Goal: Task Accomplishment & Management: Use online tool/utility

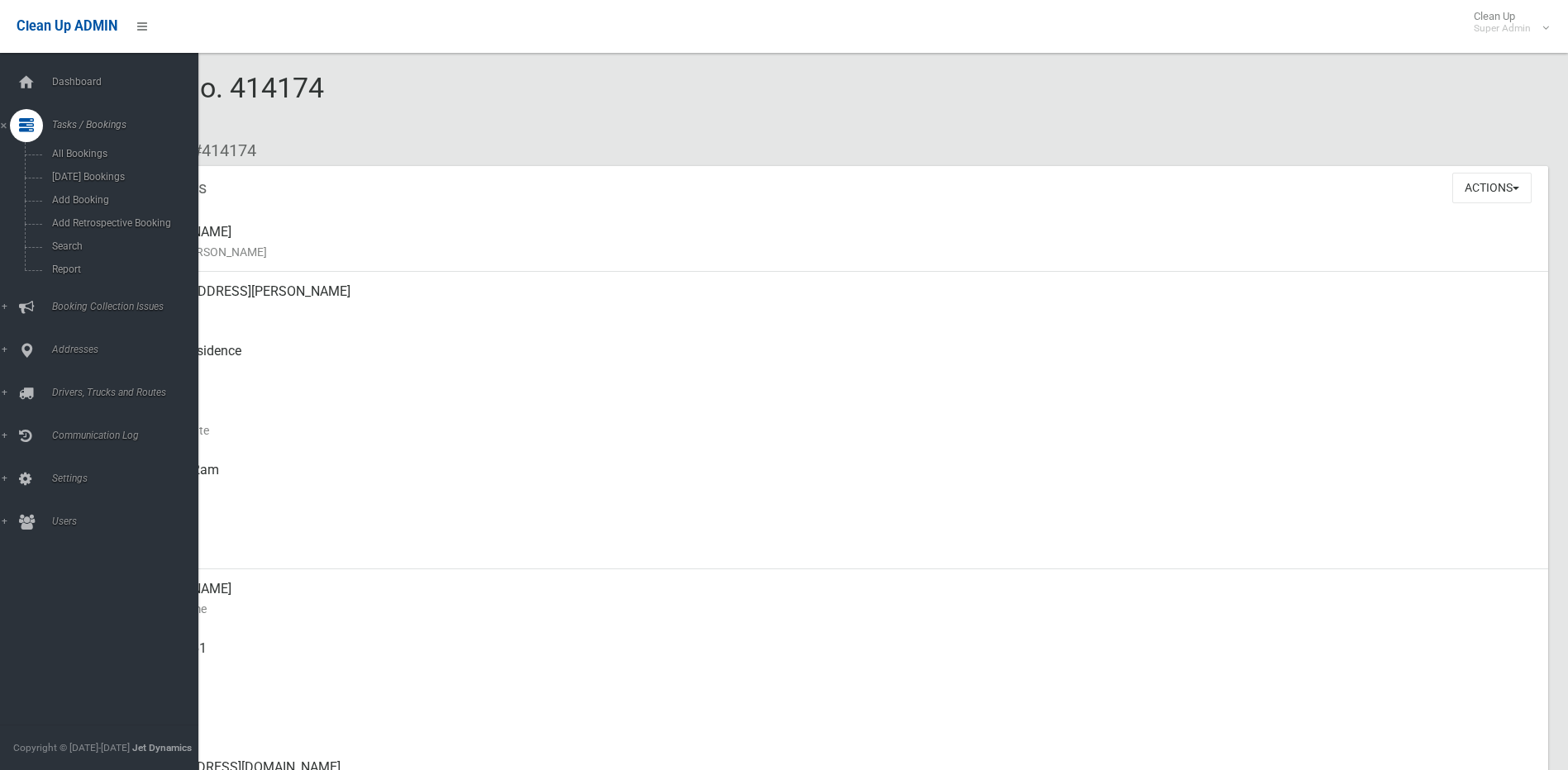
click at [24, 85] on icon at bounding box center [26, 83] width 18 height 33
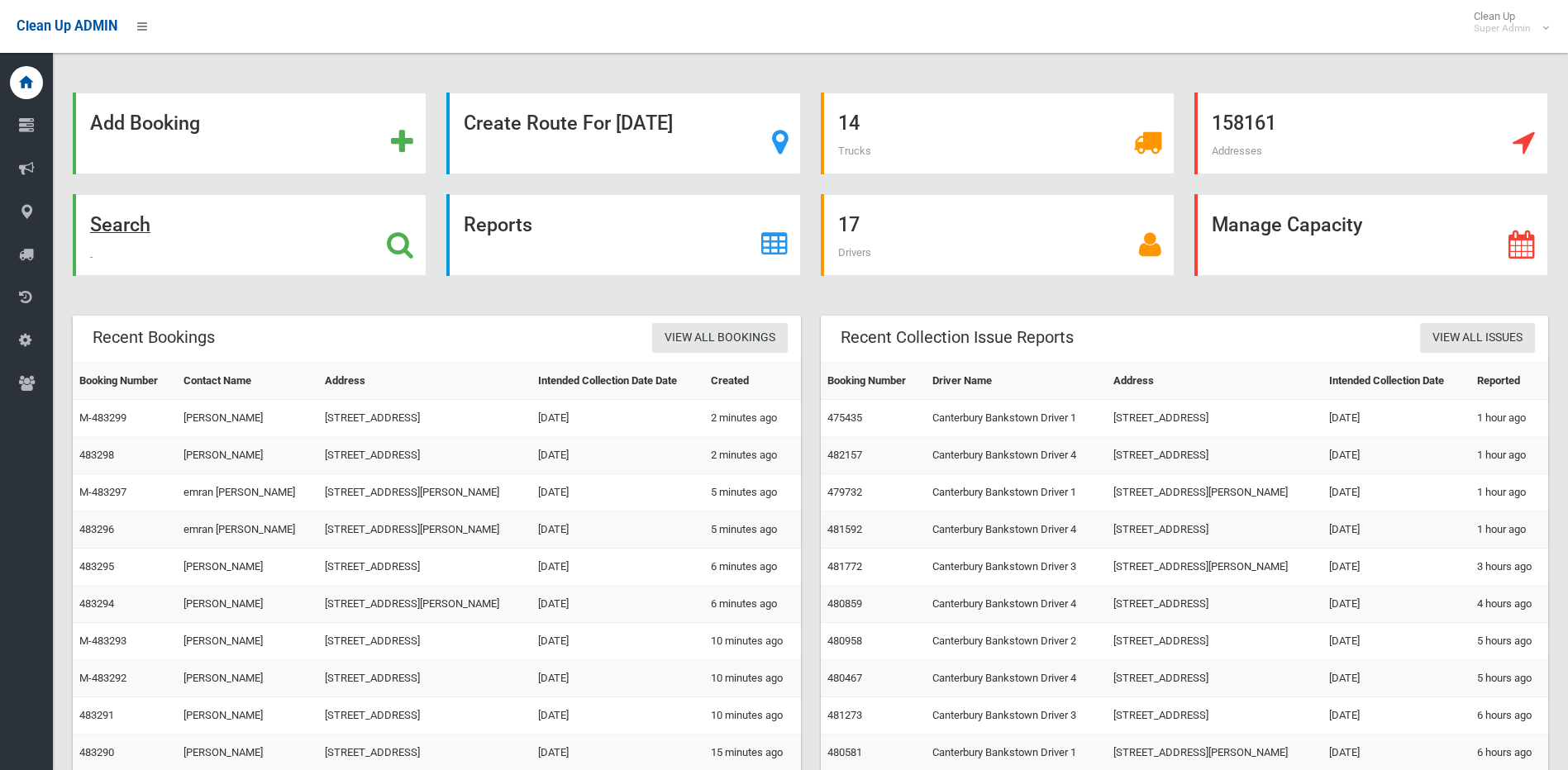
click at [390, 243] on icon at bounding box center [400, 244] width 27 height 28
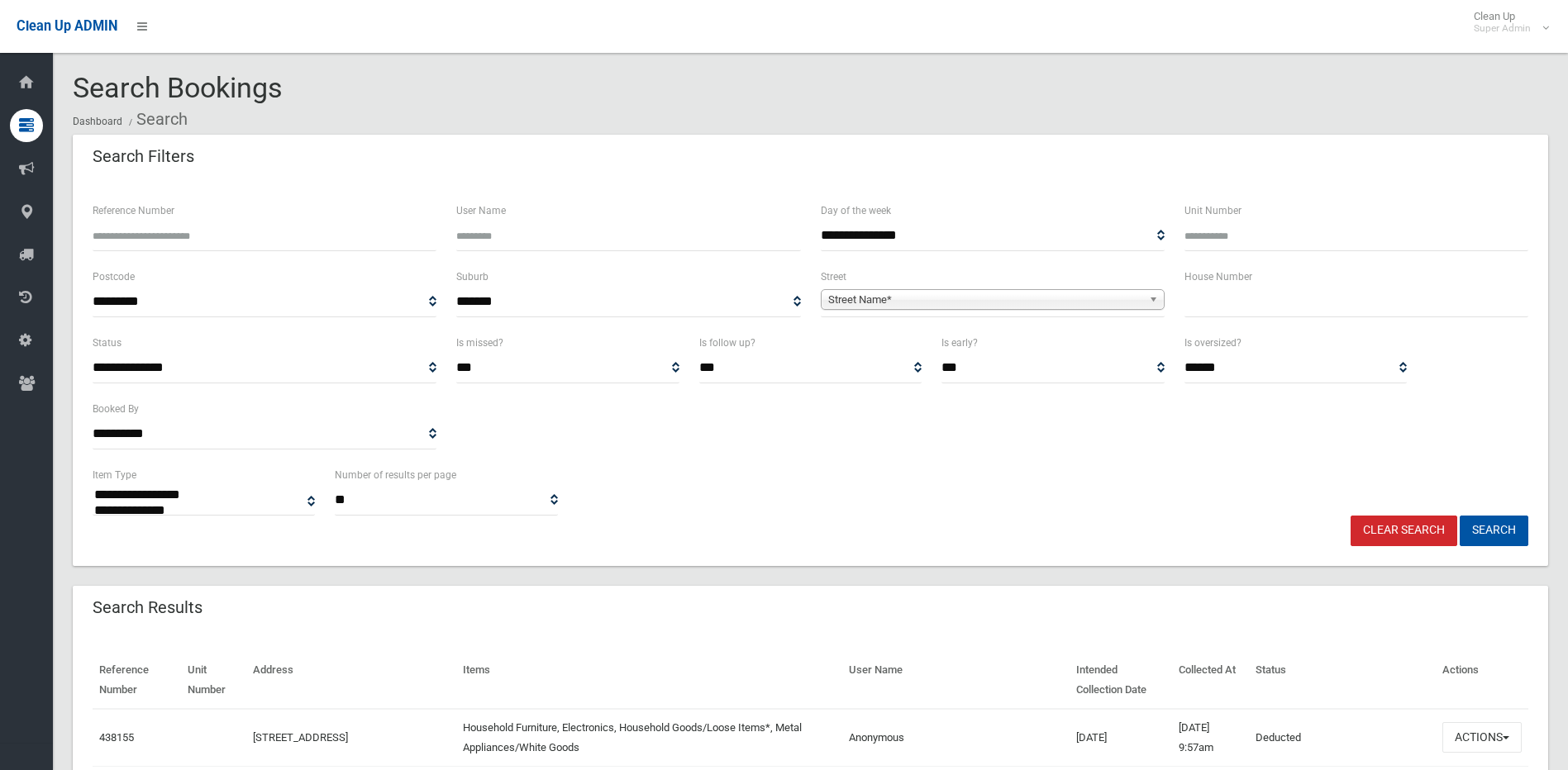
select select
click at [1294, 309] on input "text" at bounding box center [1356, 301] width 343 height 30
type input "**"
click at [1075, 304] on span "Street Name*" at bounding box center [986, 300] width 314 height 20
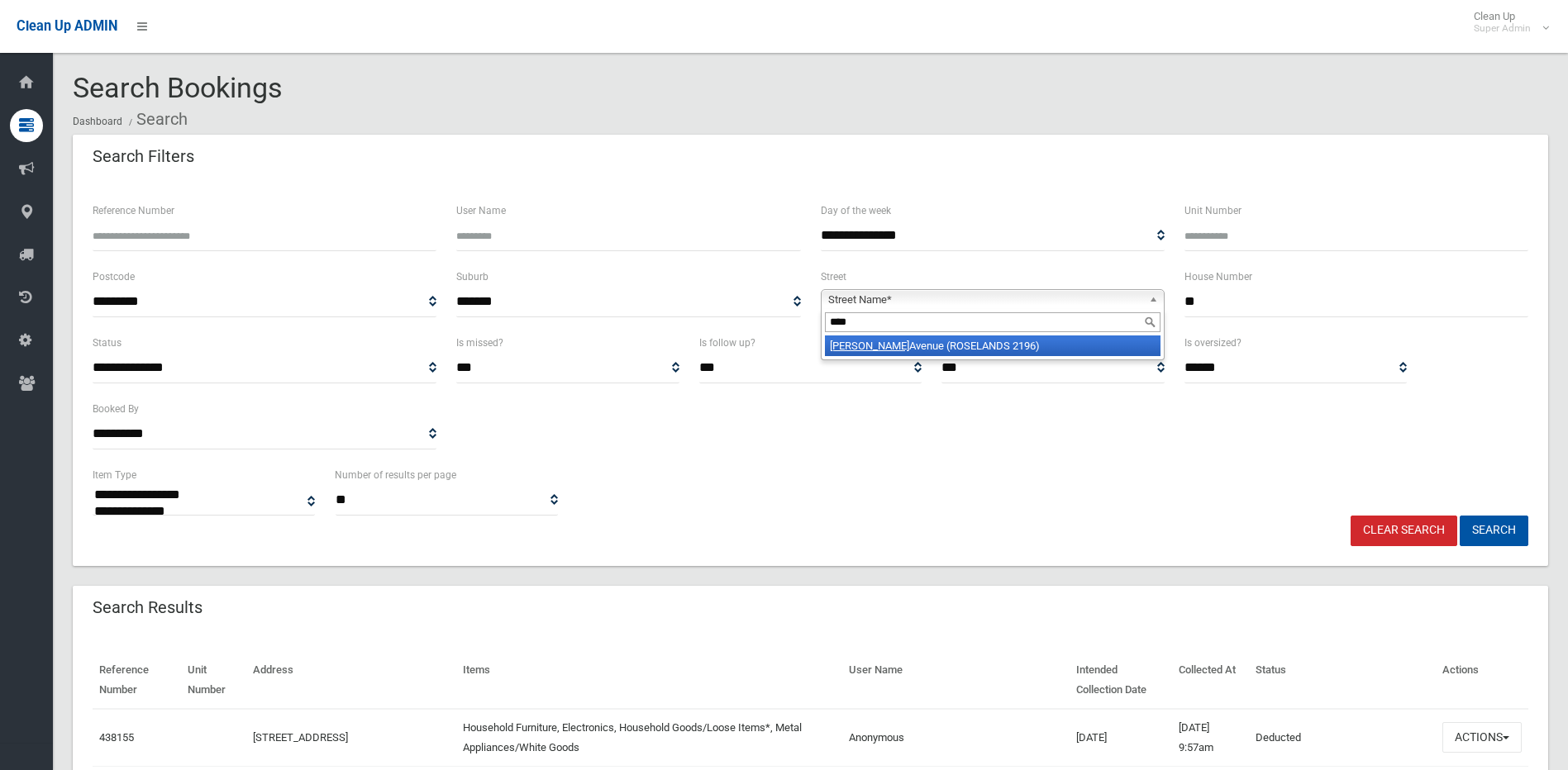
type input "****"
click at [952, 354] on li "Enid Avenue (ROSELANDS 2196)" at bounding box center [992, 346] width 336 height 21
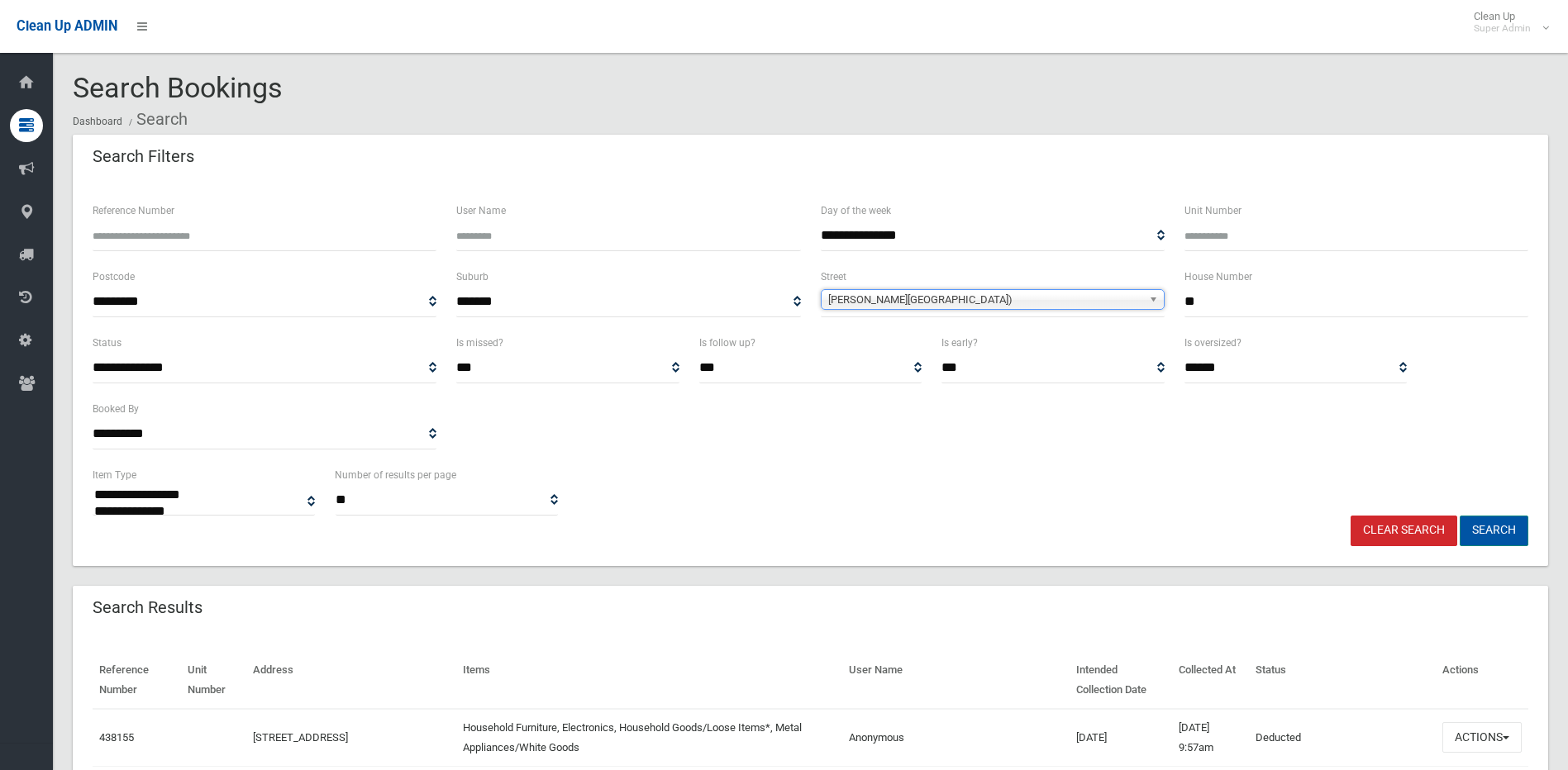
click at [1507, 526] on button "Search" at bounding box center [1493, 531] width 68 height 30
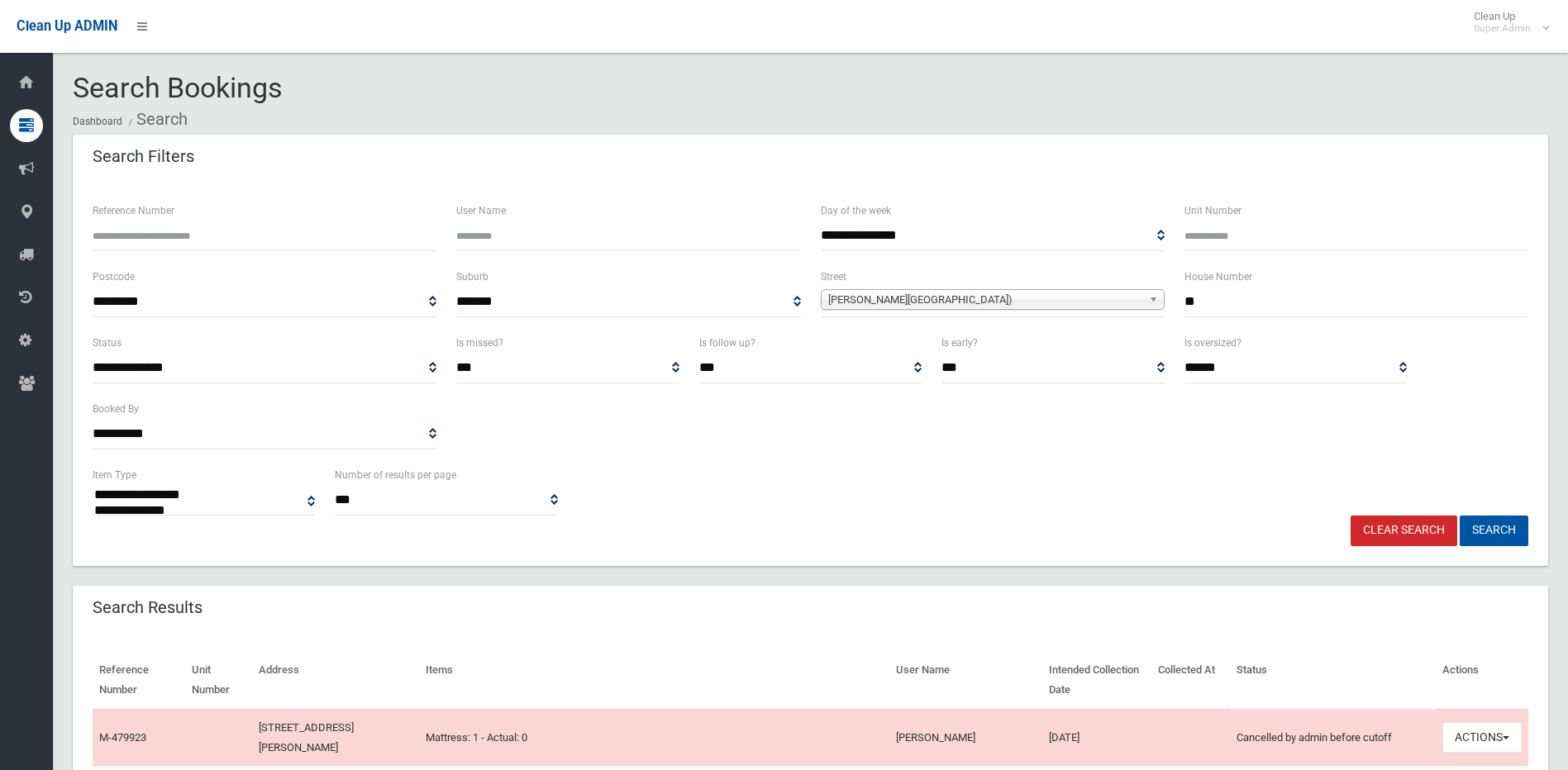
select select
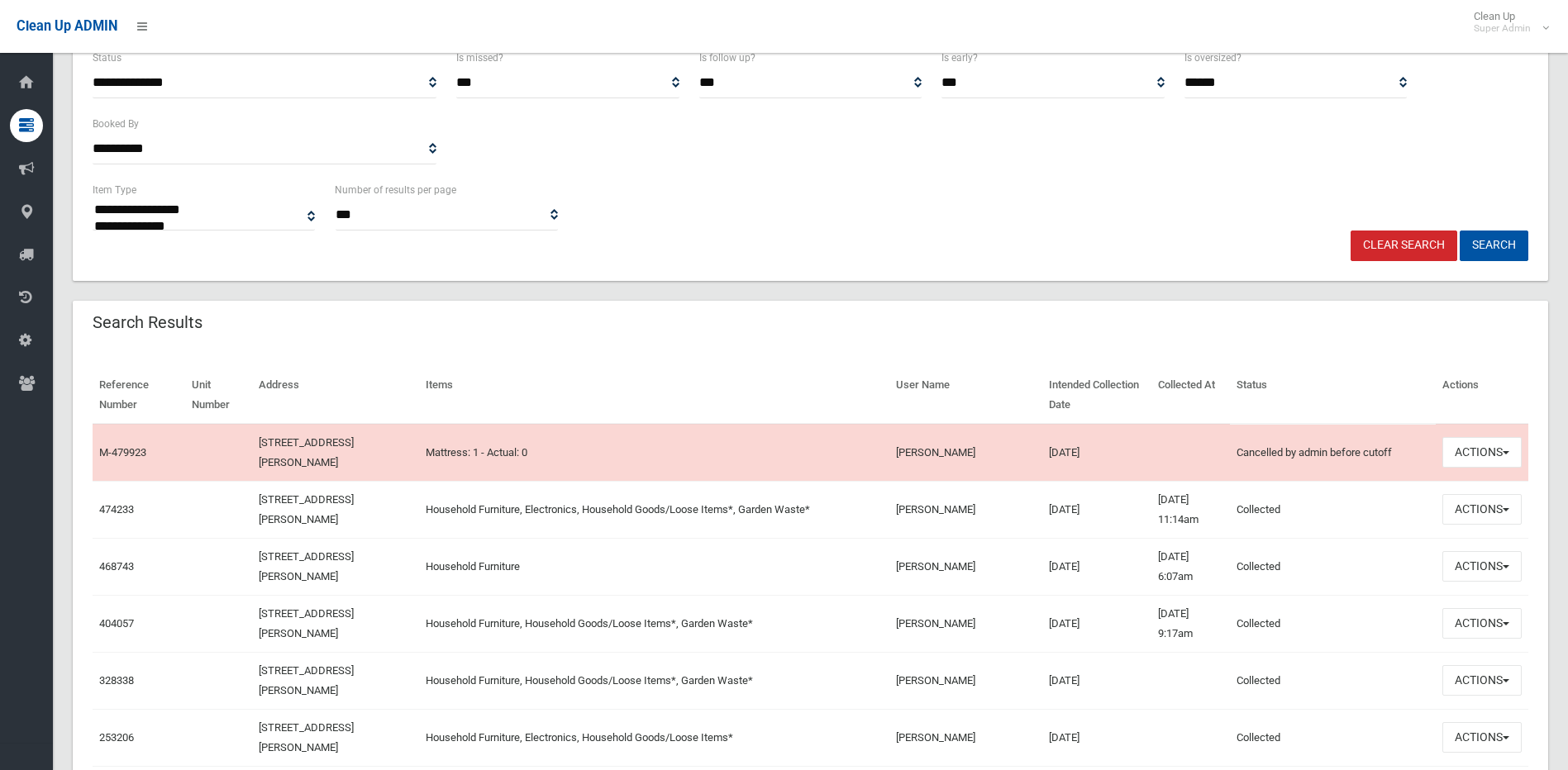
scroll to position [331, 0]
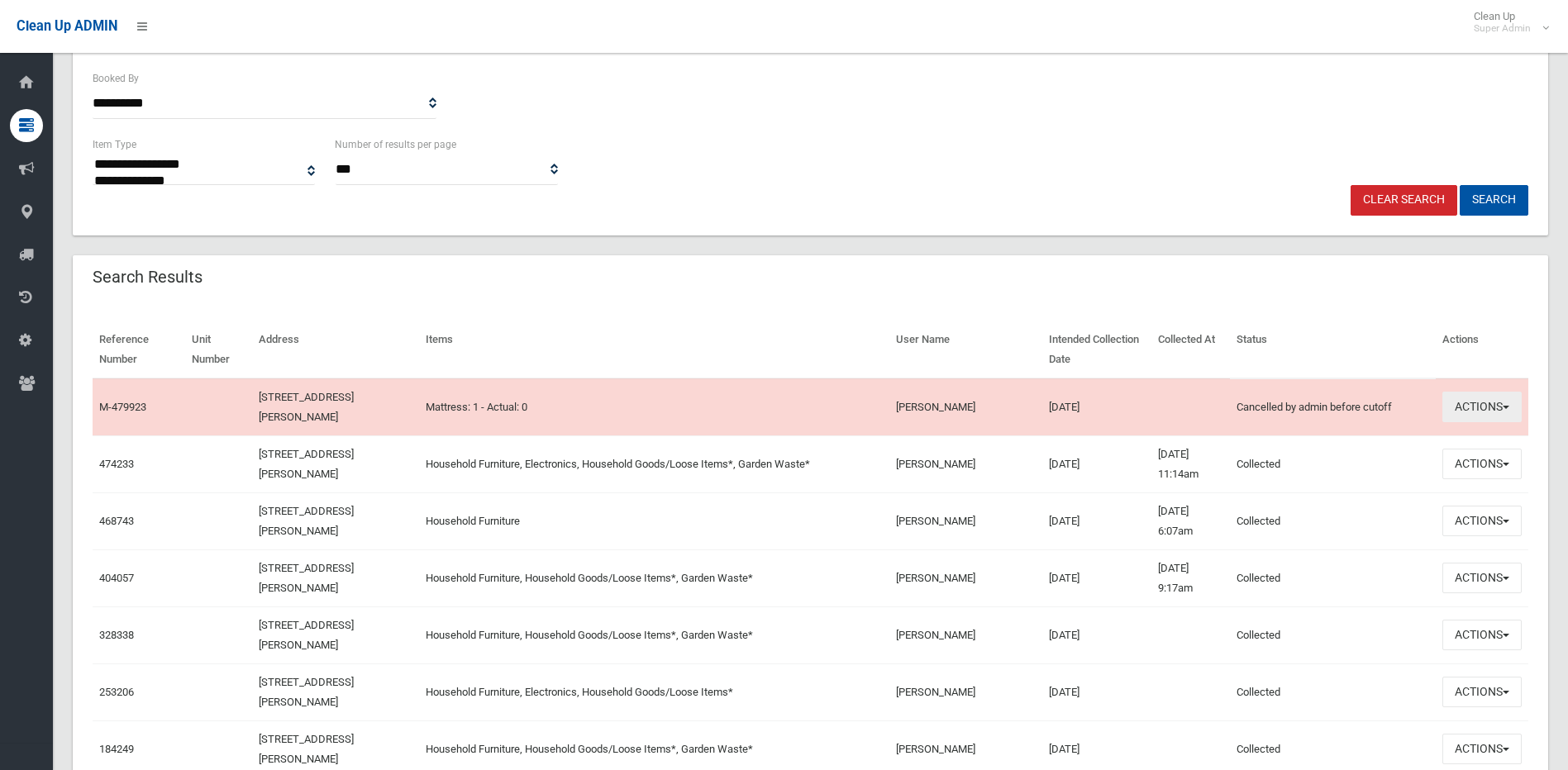
click at [1502, 410] on button "Actions" at bounding box center [1482, 407] width 79 height 30
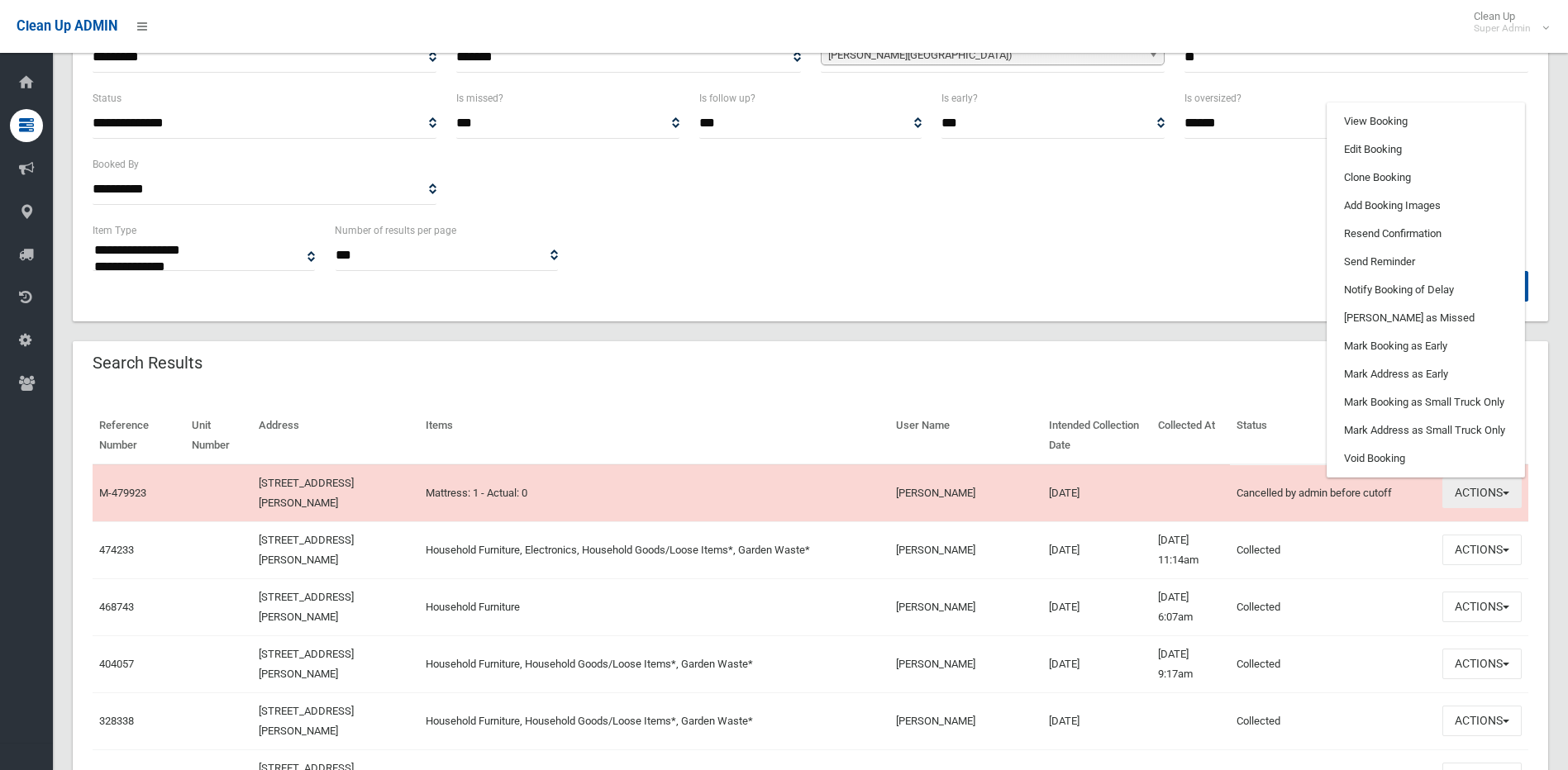
scroll to position [83, 0]
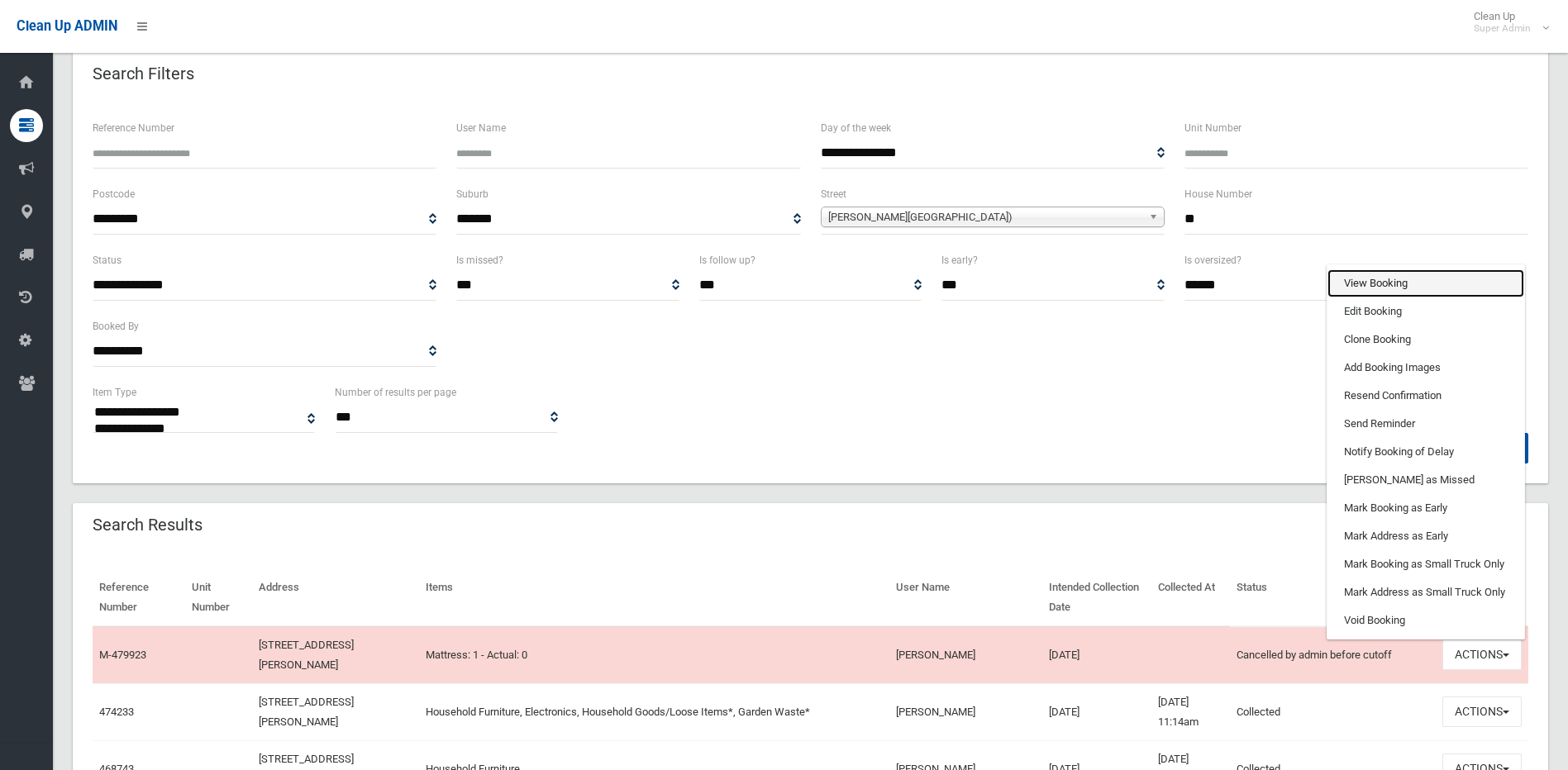
click at [1433, 285] on link "View Booking" at bounding box center [1426, 283] width 197 height 28
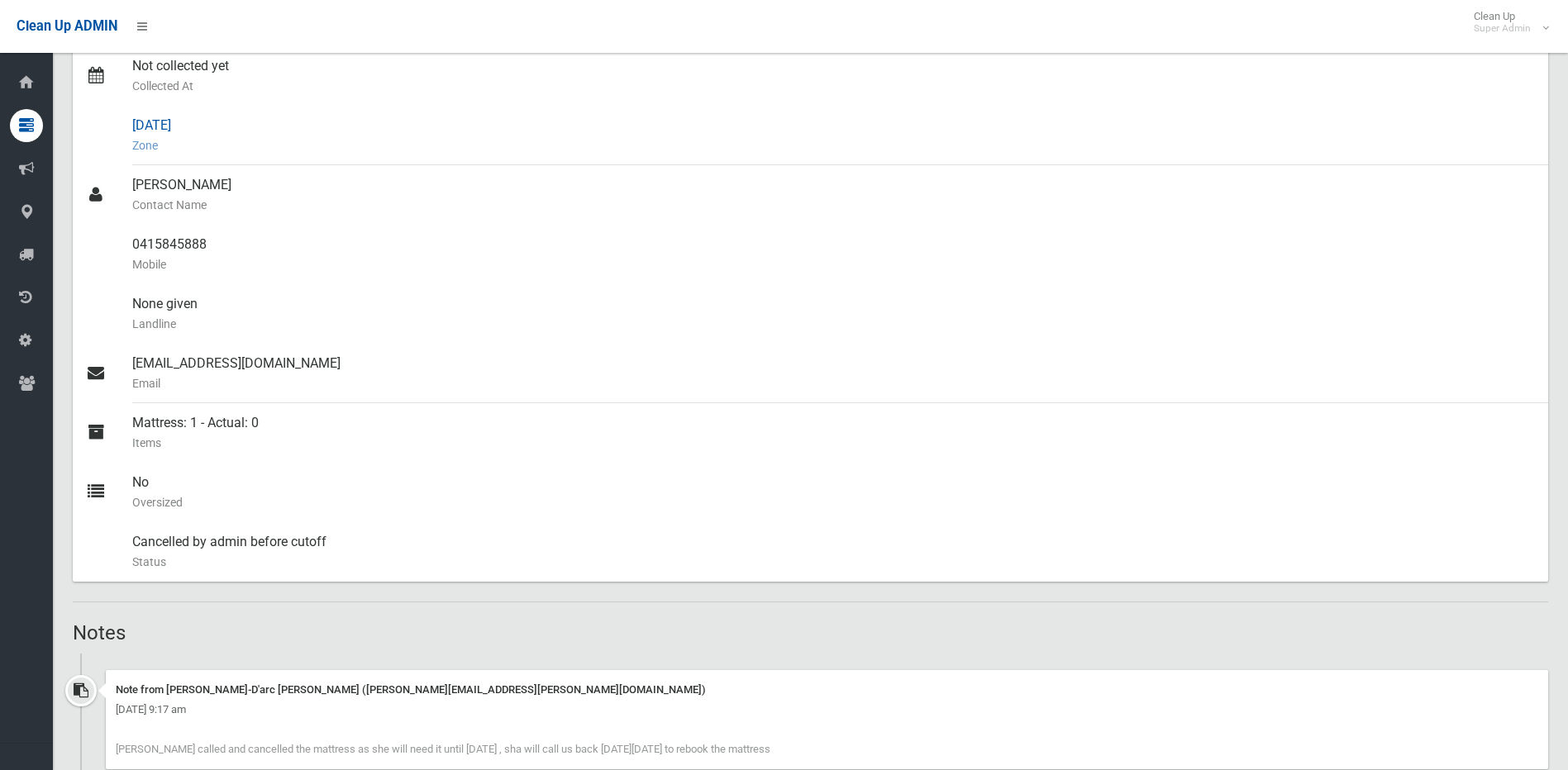
scroll to position [398, 0]
